Goal: Transaction & Acquisition: Purchase product/service

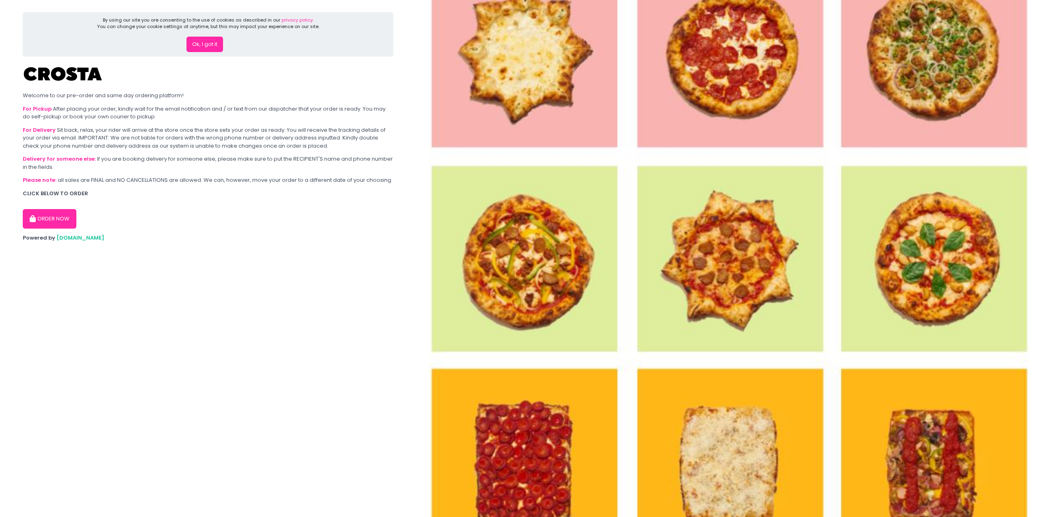
click at [195, 39] on button "Ok, I got it" at bounding box center [205, 44] width 37 height 15
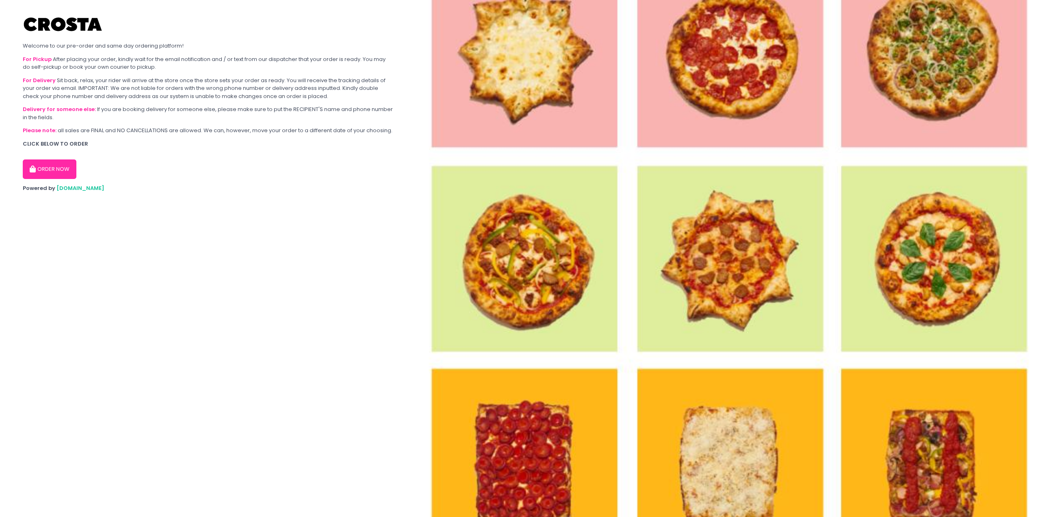
click at [61, 167] on button "ORDER NOW" at bounding box center [50, 169] width 54 height 20
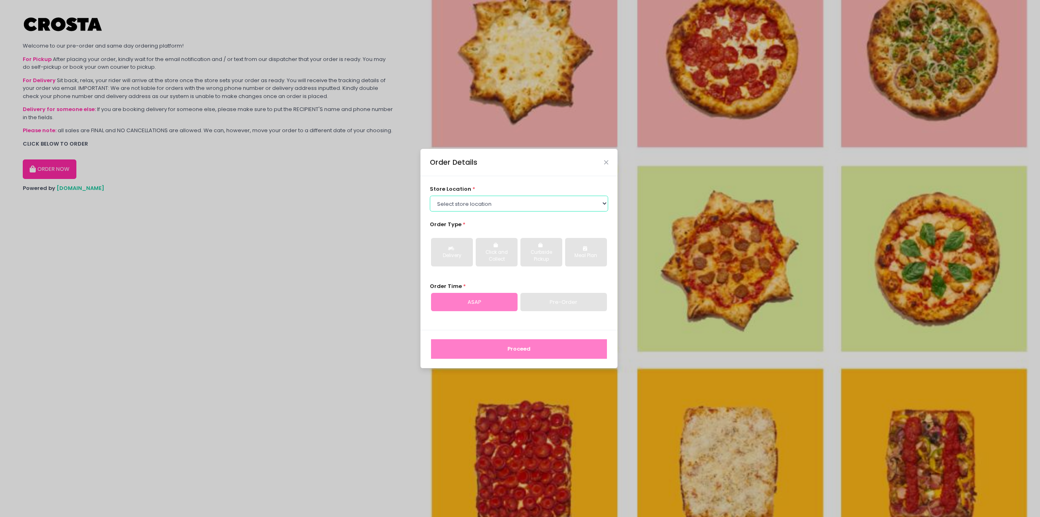
click at [504, 207] on select "Select store location Crosta Pizza - [PERSON_NAME] Crosta Pizza - [GEOGRAPHIC_D…" at bounding box center [519, 202] width 179 height 15
select select "5fabb2e53664a8677beaeb89"
click at [430, 195] on select "Select store location Crosta Pizza - [PERSON_NAME] Crosta Pizza - [GEOGRAPHIC_D…" at bounding box center [519, 202] width 179 height 15
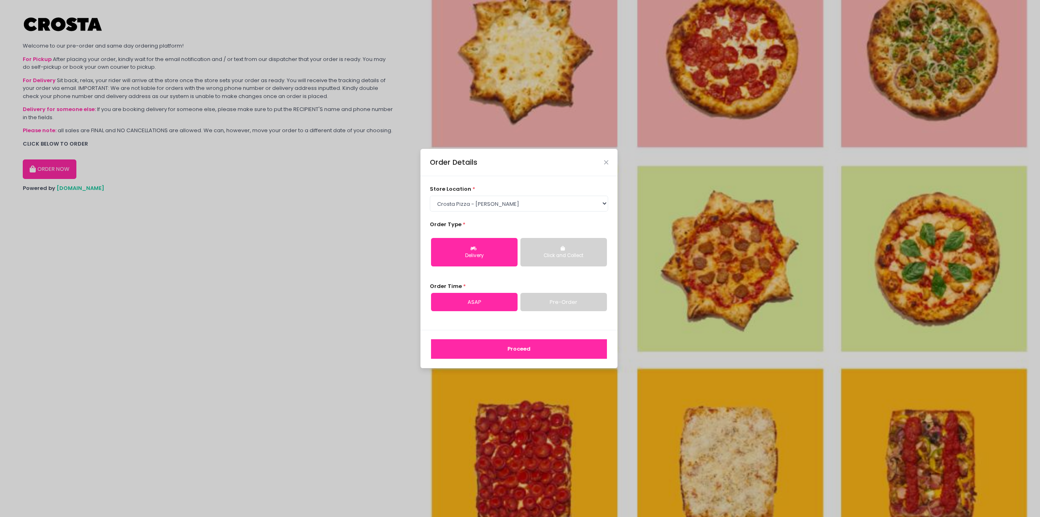
click at [487, 343] on button "Proceed" at bounding box center [519, 349] width 176 height 20
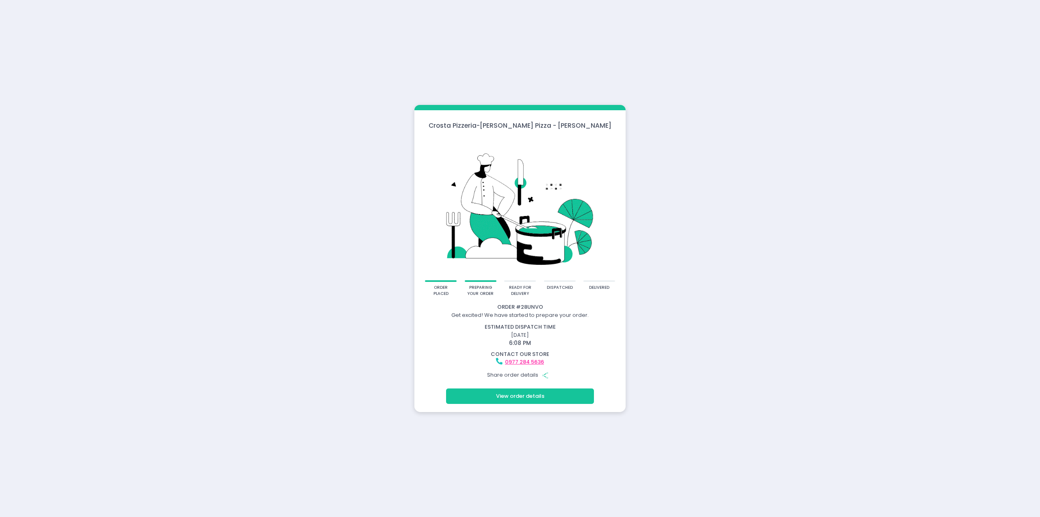
click at [510, 391] on button "View order details" at bounding box center [520, 395] width 148 height 15
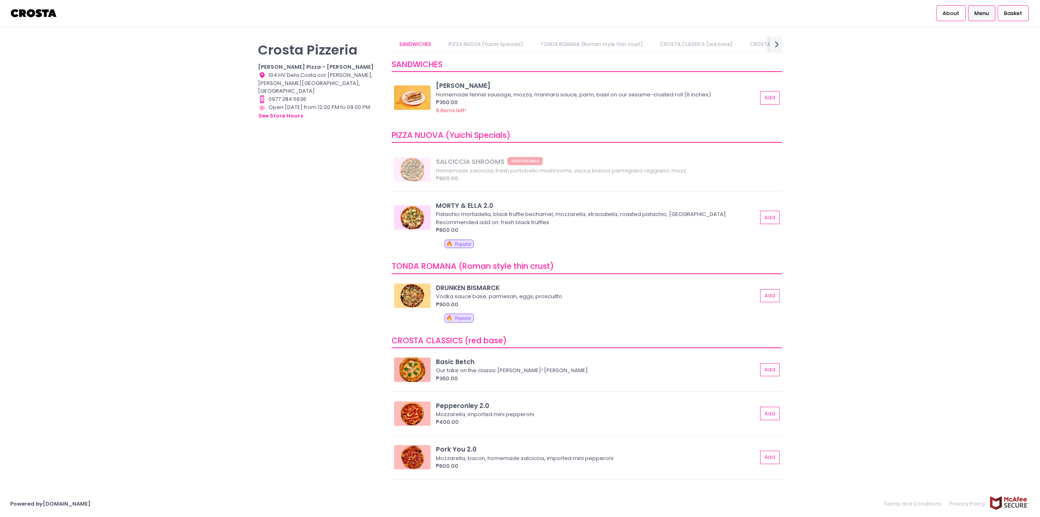
click at [419, 296] on img at bounding box center [412, 295] width 37 height 24
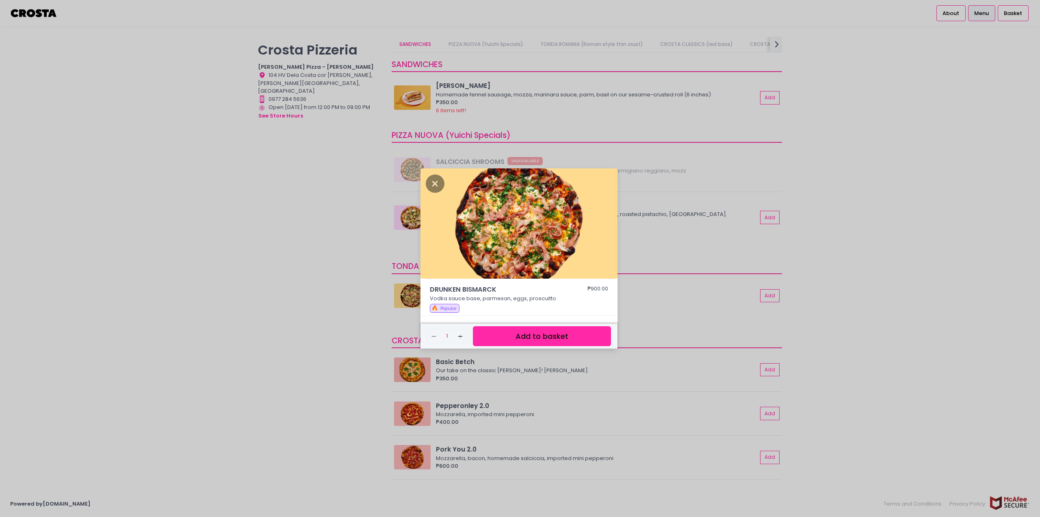
click at [951, 236] on div "DRUNKEN BISMARCK ₱900.00 Vodka sauce base, parmesan, eggs, proscuitto 🔥 Popular…" at bounding box center [520, 258] width 1040 height 517
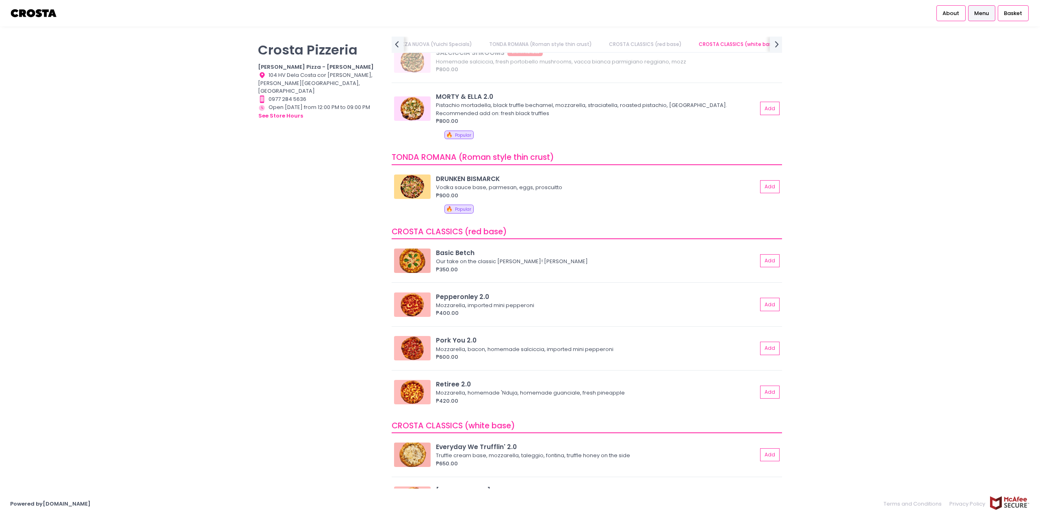
scroll to position [122, 0]
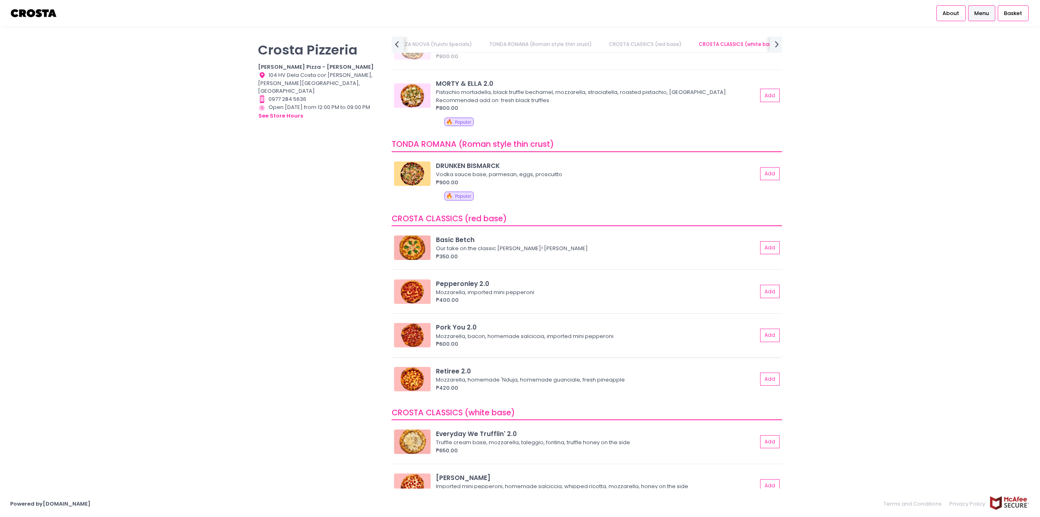
click at [506, 336] on div "Mozzarella, bacon, homemade salciccia, imported mini pepperoni" at bounding box center [595, 336] width 319 height 8
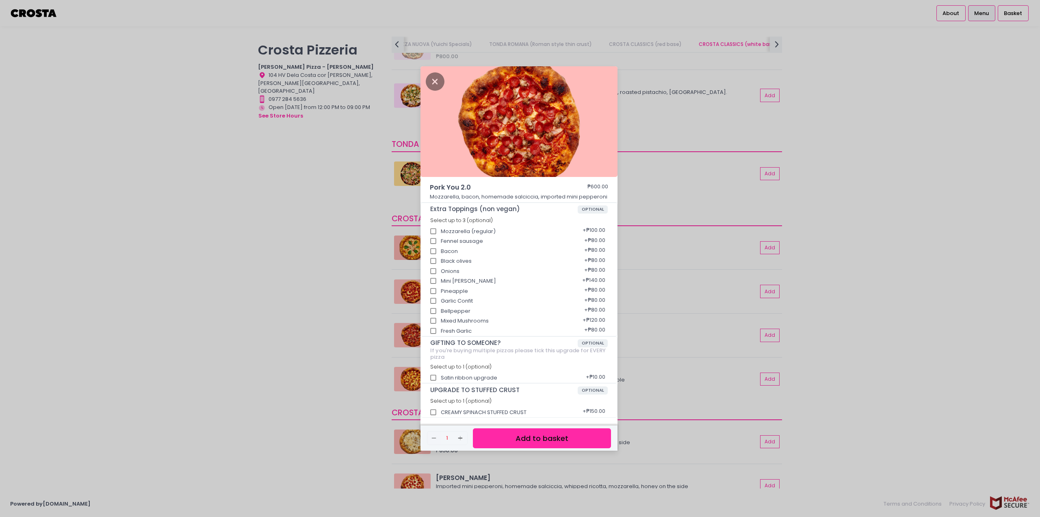
click at [925, 172] on div "Pork You 2.0 ₱600.00 Mozzarella, bacon, homemade salciccia, imported mini peppe…" at bounding box center [520, 258] width 1040 height 517
